Goal: Book appointment/travel/reservation

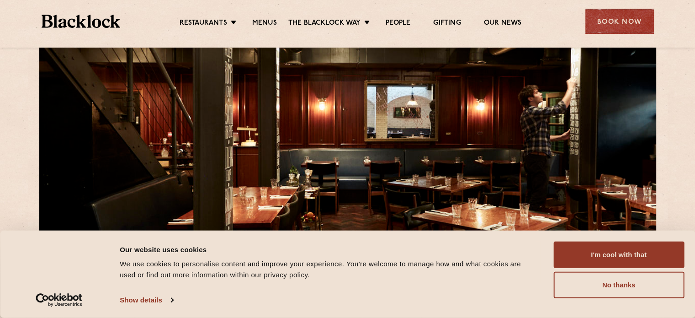
scroll to position [137, 0]
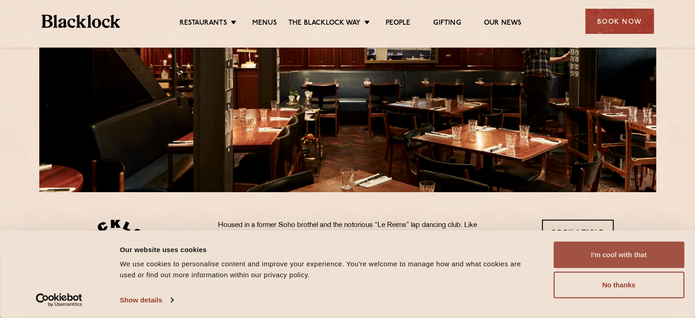
click at [607, 256] on button "I'm cool with that" at bounding box center [618, 254] width 131 height 26
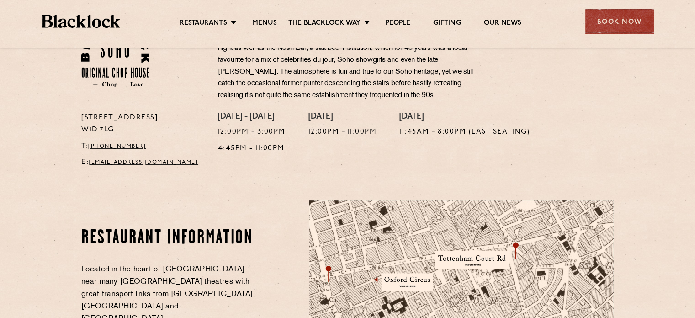
scroll to position [457, 0]
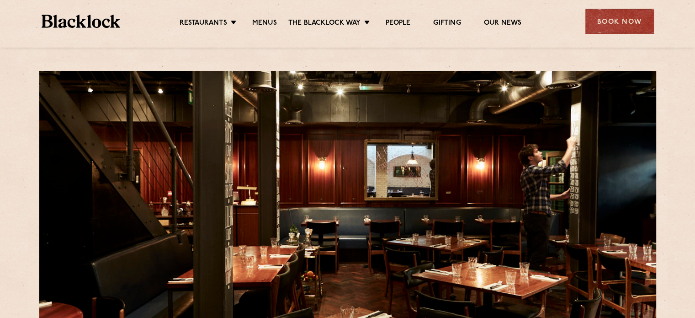
click at [268, 16] on ul "Restaurants Soho City Shoreditch Covent Garden Canary Wharf Manchester Birmingh…" at bounding box center [350, 21] width 460 height 15
click at [262, 20] on link "Menus" at bounding box center [264, 24] width 25 height 10
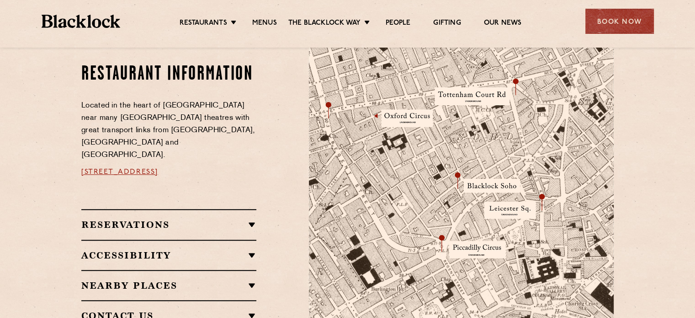
scroll to position [365, 0]
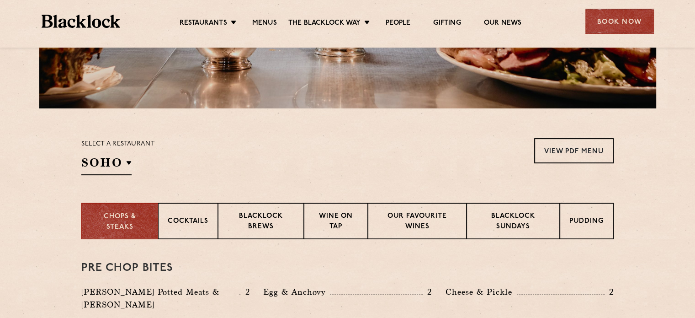
scroll to position [228, 0]
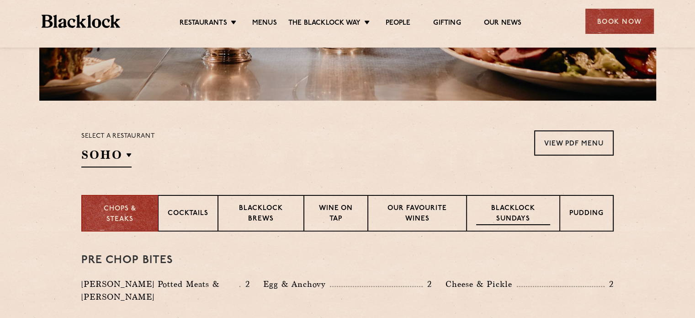
click at [510, 212] on p "Blacklock Sundays" at bounding box center [513, 213] width 74 height 21
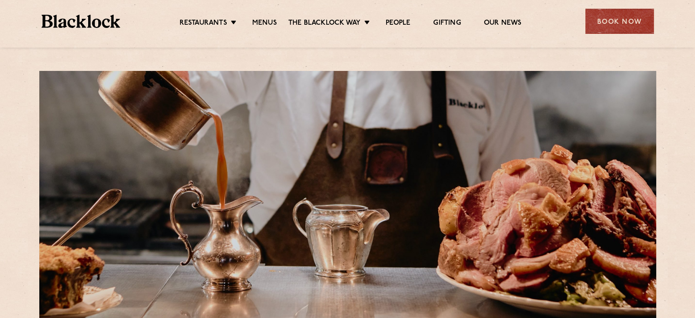
scroll to position [0, 0]
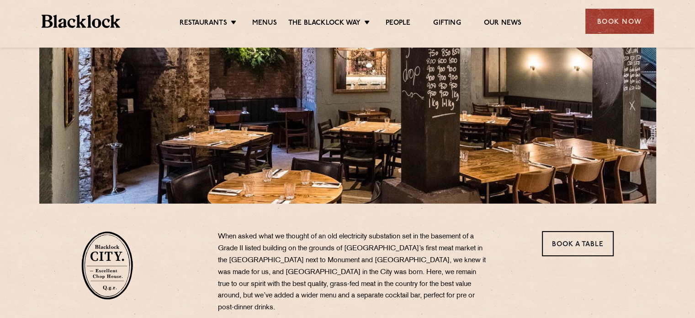
scroll to position [91, 0]
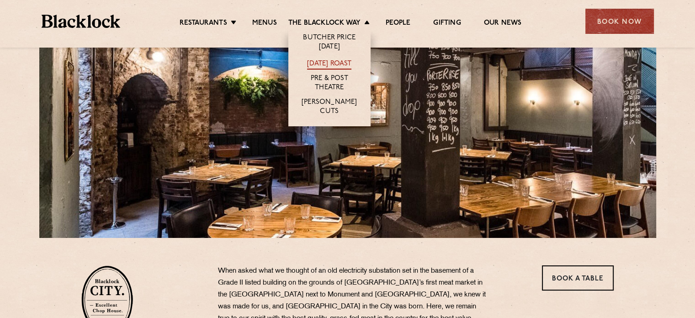
click at [328, 65] on link "[DATE] Roast" at bounding box center [329, 64] width 44 height 10
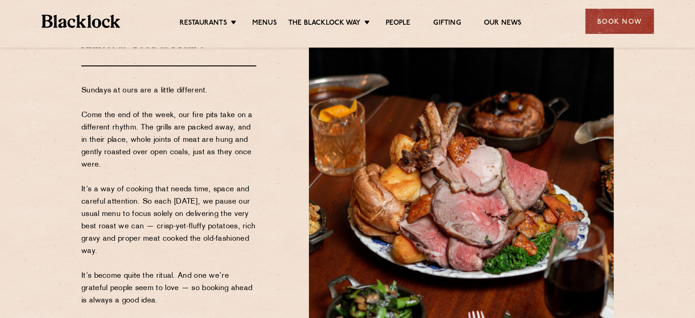
scroll to position [69, 0]
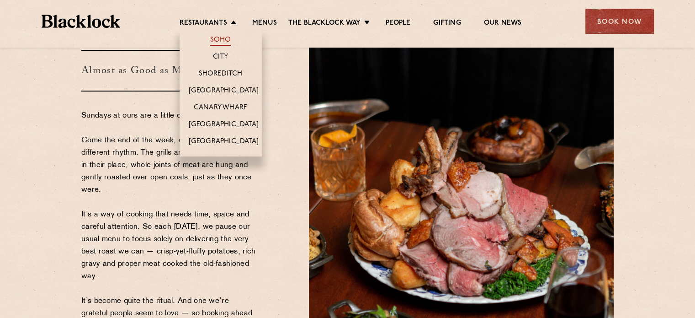
click at [214, 39] on link "Soho" at bounding box center [220, 41] width 21 height 10
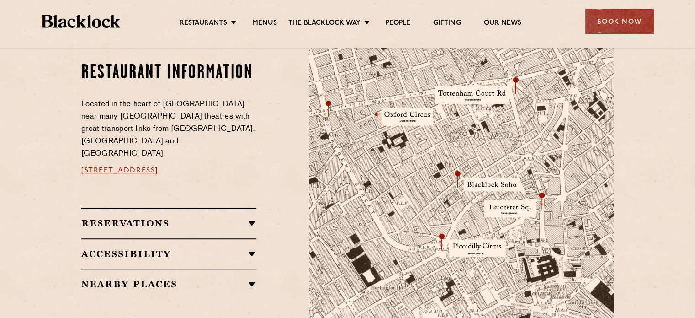
scroll to position [594, 0]
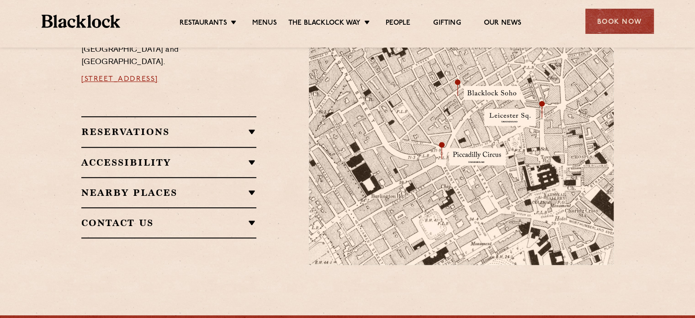
click at [227, 126] on h2 "Reservations" at bounding box center [168, 131] width 175 height 11
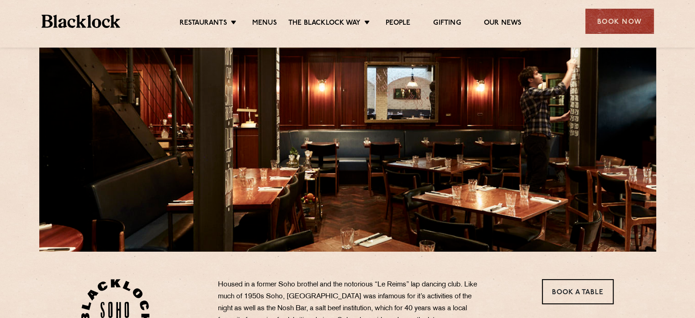
scroll to position [0, 0]
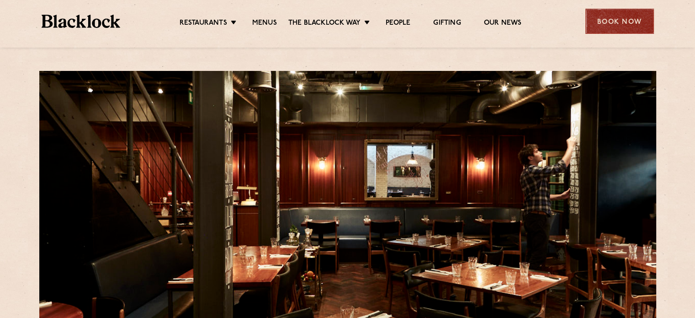
click at [614, 22] on div "Book Now" at bounding box center [619, 21] width 69 height 25
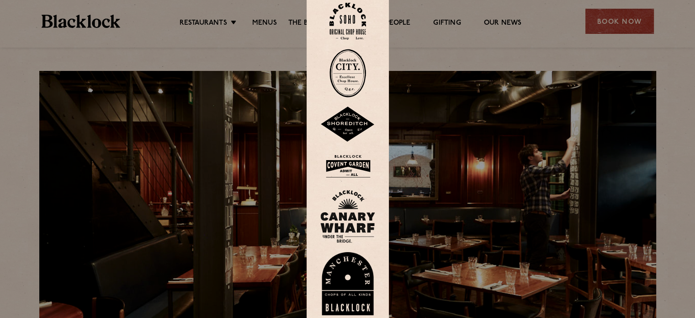
click at [348, 23] on img at bounding box center [347, 21] width 37 height 37
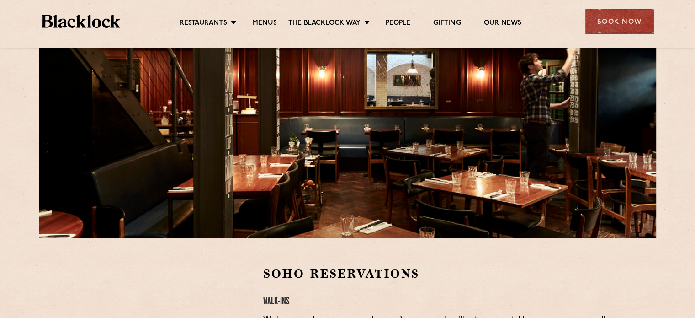
scroll to position [91, 0]
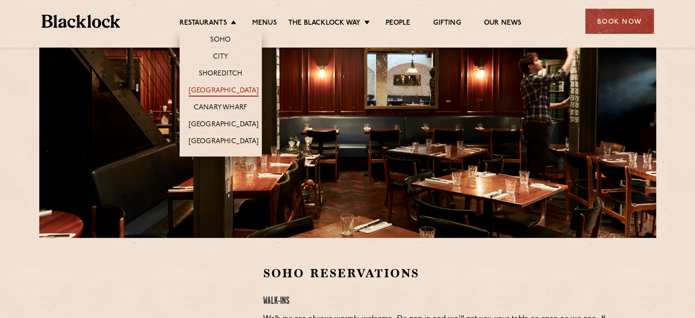
click at [217, 91] on link "[GEOGRAPHIC_DATA]" at bounding box center [224, 91] width 70 height 10
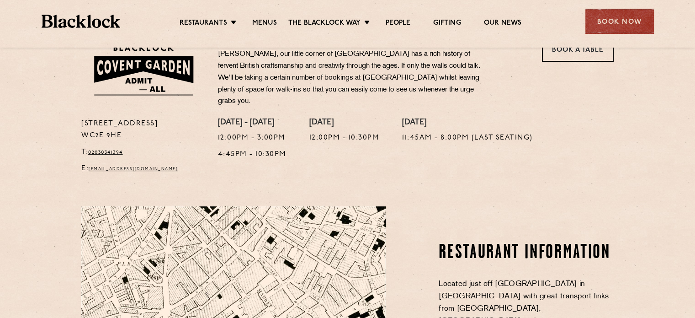
scroll to position [91, 0]
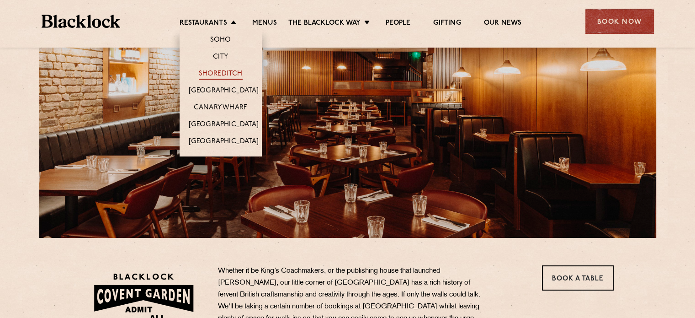
click at [217, 73] on link "Shoreditch" at bounding box center [221, 74] width 44 height 10
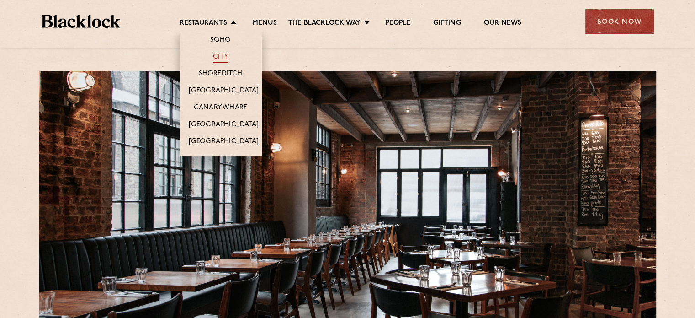
click at [219, 53] on link "City" at bounding box center [221, 58] width 16 height 10
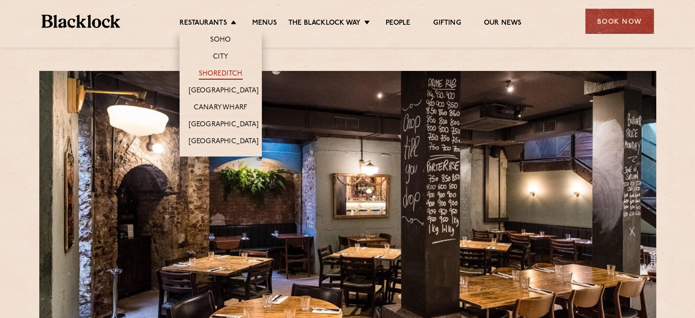
click at [224, 69] on link "Shoreditch" at bounding box center [221, 74] width 44 height 10
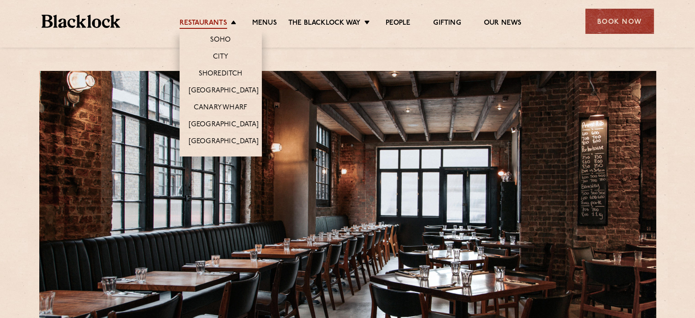
click at [196, 26] on link "Restaurants" at bounding box center [204, 24] width 48 height 10
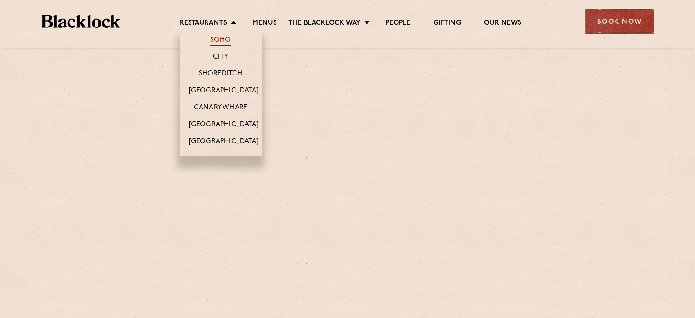
click at [228, 37] on link "Soho" at bounding box center [220, 41] width 21 height 10
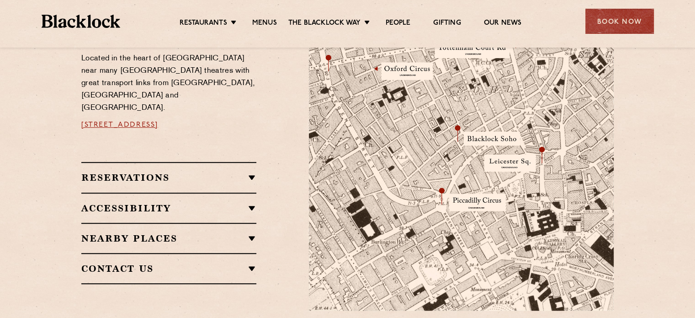
scroll to position [365, 0]
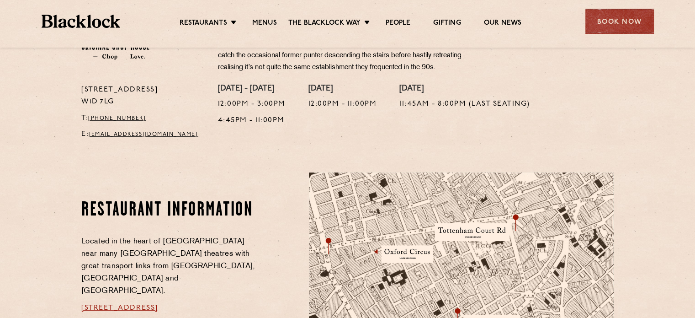
click at [616, 19] on div "Book Now" at bounding box center [619, 21] width 69 height 25
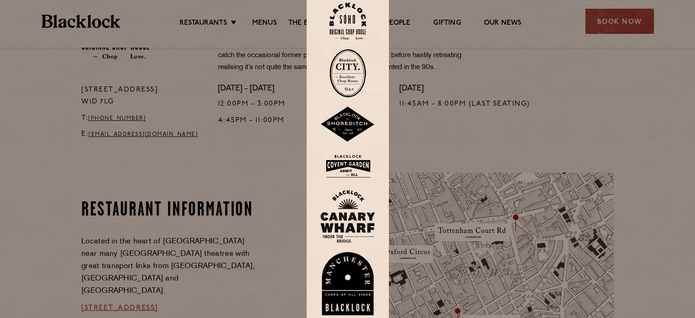
click at [349, 23] on img at bounding box center [347, 21] width 37 height 37
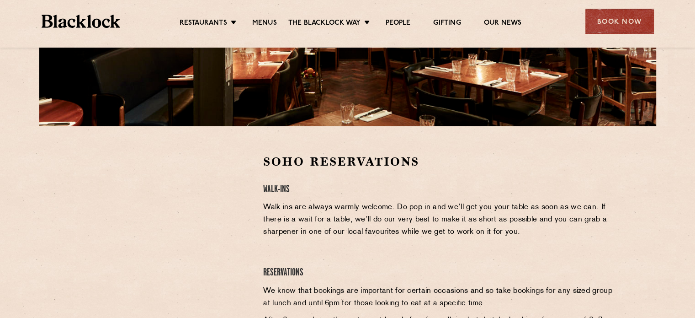
scroll to position [274, 0]
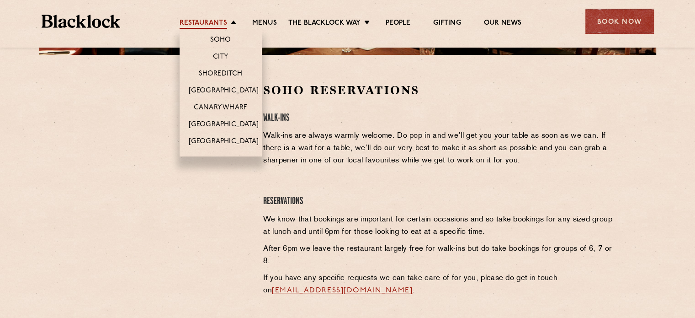
click at [206, 22] on link "Restaurants" at bounding box center [204, 24] width 48 height 10
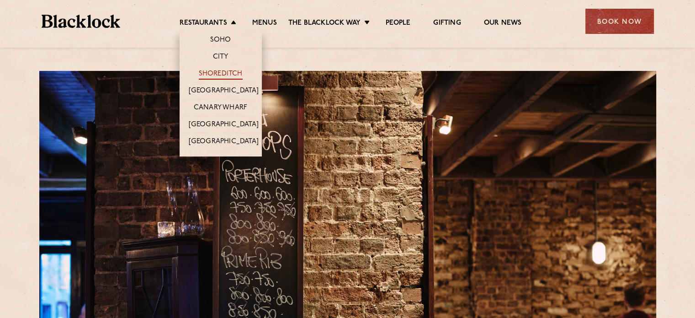
click at [217, 70] on link "Shoreditch" at bounding box center [221, 74] width 44 height 10
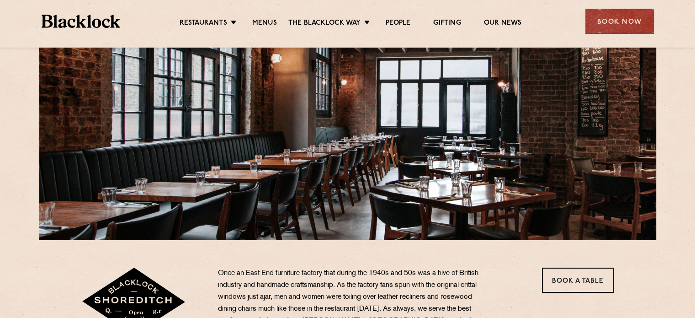
scroll to position [91, 0]
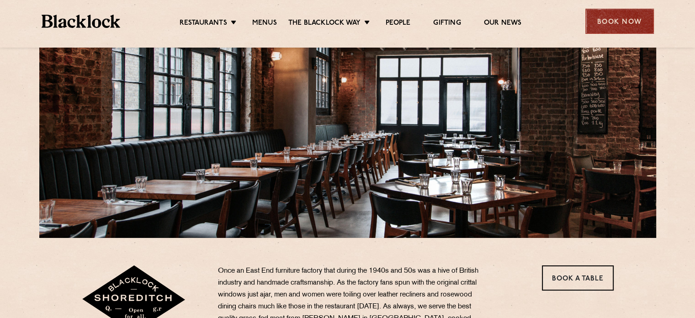
click at [620, 25] on div "Book Now" at bounding box center [619, 21] width 69 height 25
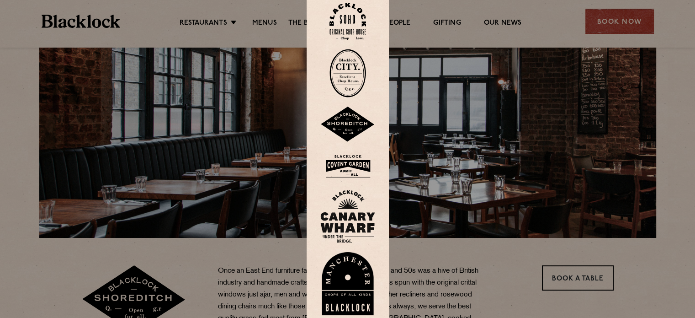
click at [345, 121] on img at bounding box center [347, 124] width 55 height 36
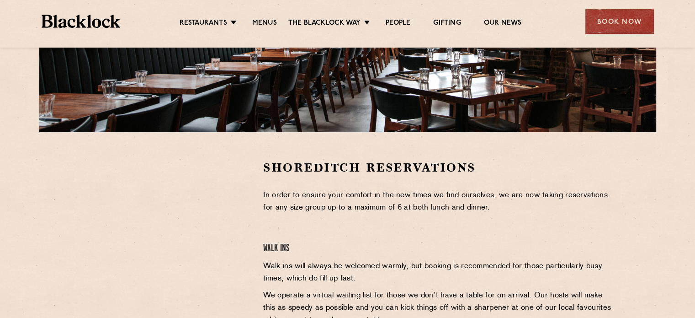
scroll to position [274, 0]
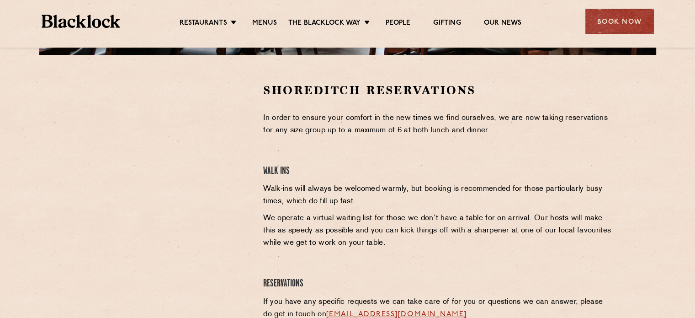
click at [223, 17] on ul "Restaurants Soho City Shoreditch Covent Garden Canary Wharf Manchester Birmingh…" at bounding box center [350, 21] width 460 height 15
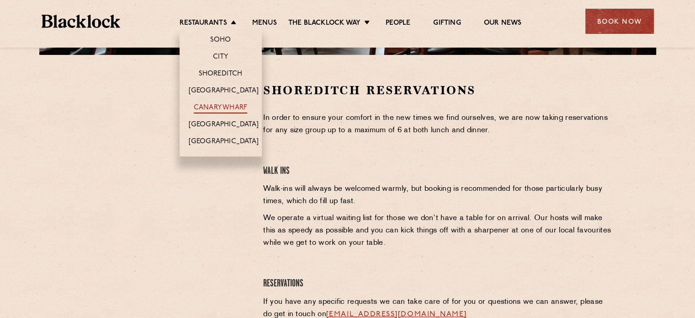
click at [212, 103] on link "Canary Wharf" at bounding box center [220, 108] width 53 height 10
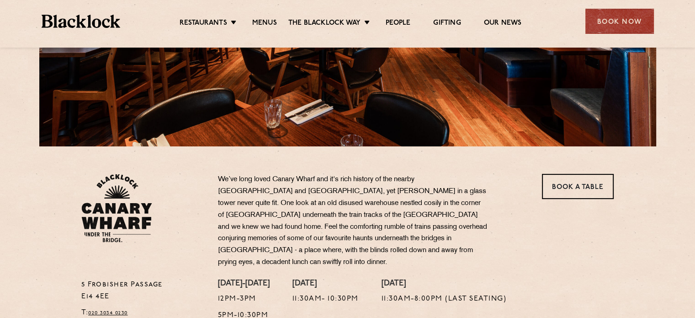
scroll to position [228, 0]
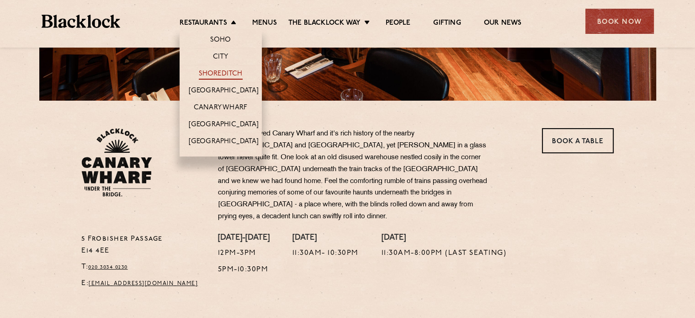
click at [211, 69] on link "Shoreditch" at bounding box center [221, 74] width 44 height 10
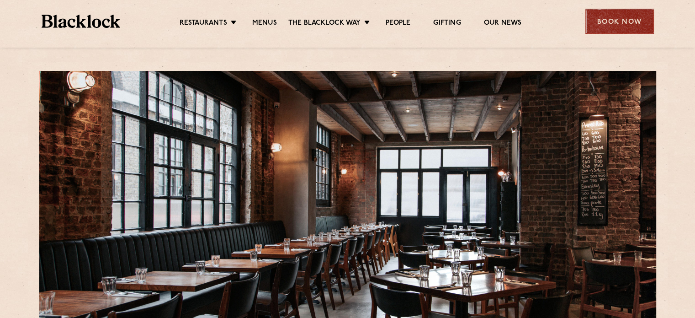
click at [614, 28] on div "Book Now" at bounding box center [619, 21] width 69 height 25
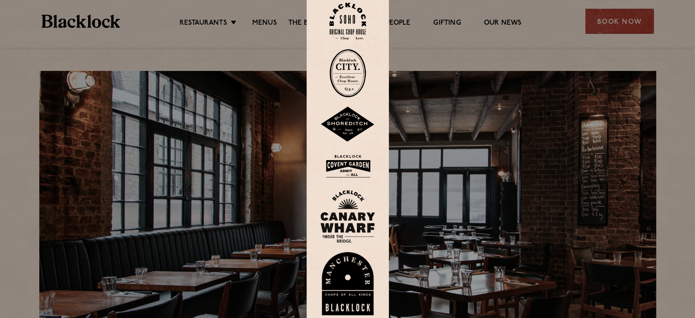
click at [348, 128] on img at bounding box center [347, 124] width 55 height 36
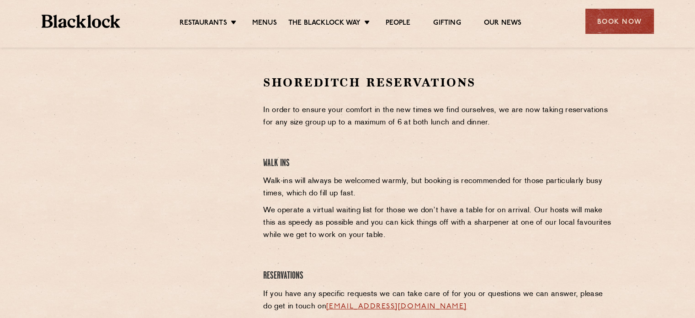
scroll to position [274, 0]
